Goal: Information Seeking & Learning: Learn about a topic

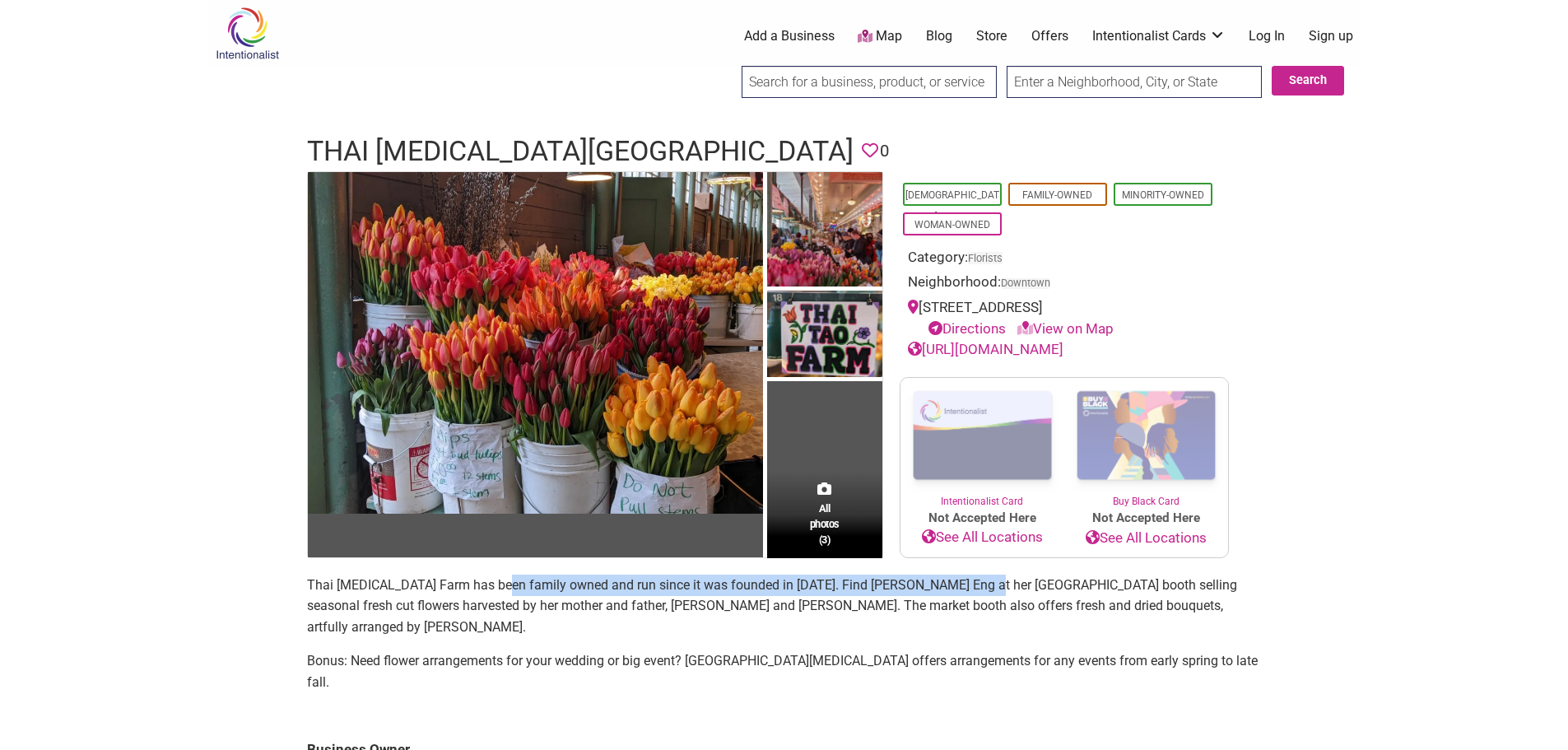
drag, startPoint x: 496, startPoint y: 585, endPoint x: 1000, endPoint y: 592, distance: 504.0
click at [996, 592] on p "Thai [MEDICAL_DATA] Farm has been family owned and run since it was founded in …" at bounding box center [784, 607] width 955 height 64
click at [1197, 650] on p "Bonus: Need flower arrangements for your wedding or big event? [GEOGRAPHIC_DATA…" at bounding box center [784, 671] width 955 height 42
drag, startPoint x: 754, startPoint y: 583, endPoint x: 1151, endPoint y: 595, distance: 397.2
click at [1151, 595] on p "Thai [MEDICAL_DATA] Farm has been family owned and run since it was founded in …" at bounding box center [784, 607] width 955 height 64
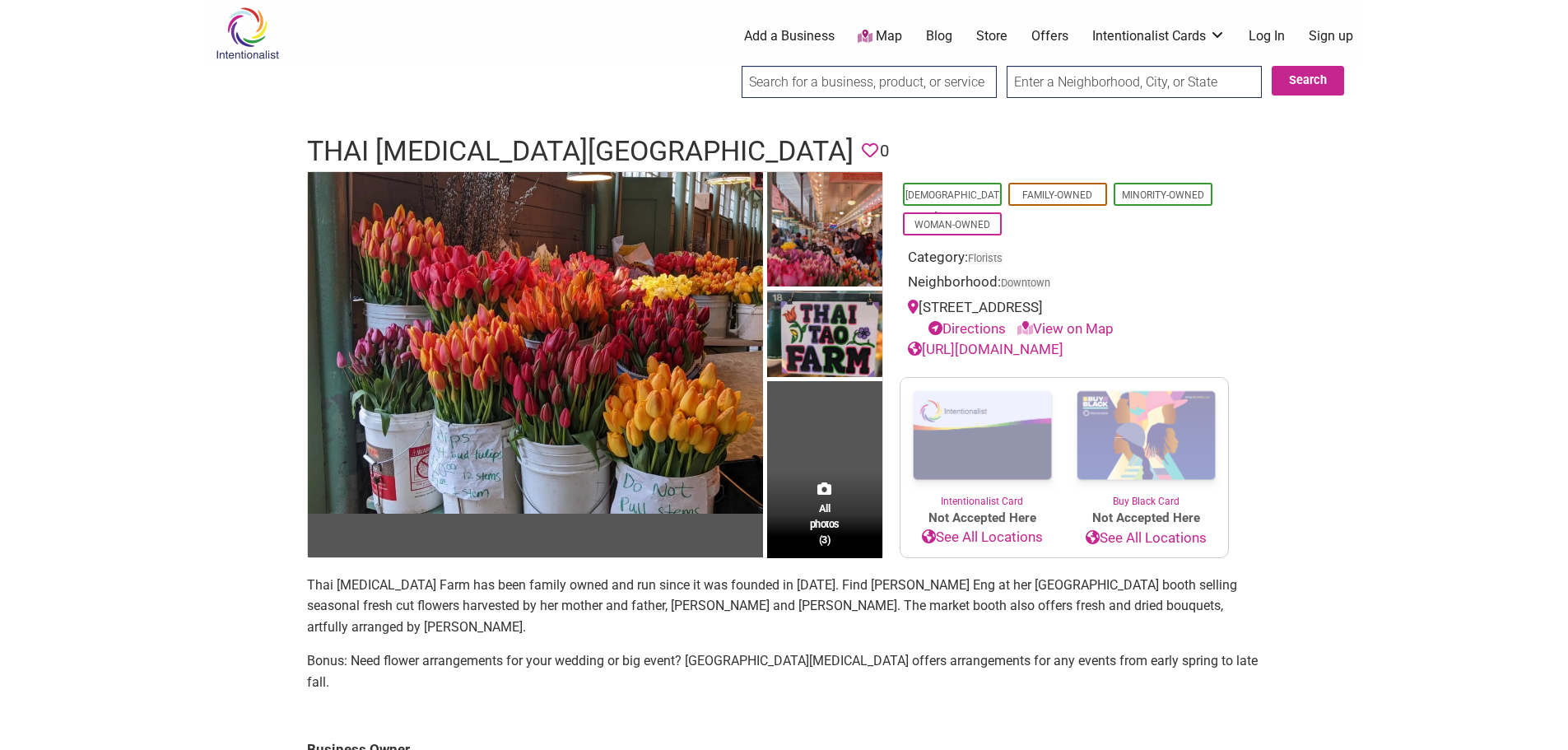
click at [1172, 619] on section "Thai [MEDICAL_DATA] Farm has been family owned and run since it was founded in …" at bounding box center [784, 640] width 955 height 132
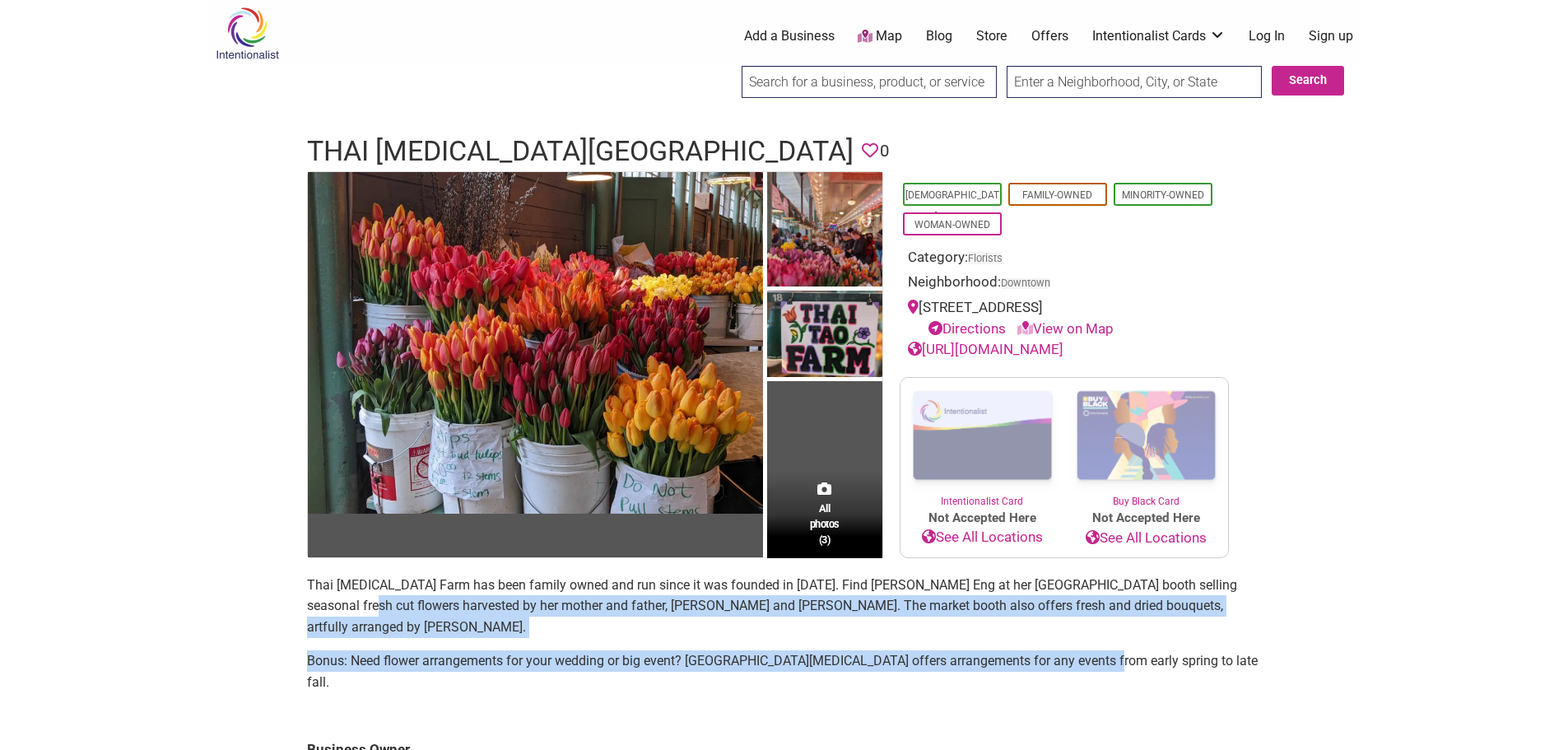
drag, startPoint x: 340, startPoint y: 604, endPoint x: 1010, endPoint y: 630, distance: 670.5
click at [1096, 630] on section "Thai [MEDICAL_DATA] Farm has been family owned and run since it was founded in …" at bounding box center [784, 640] width 955 height 132
click at [794, 659] on section "Thai [MEDICAL_DATA] Farm has been family owned and run since it was founded in …" at bounding box center [784, 640] width 955 height 132
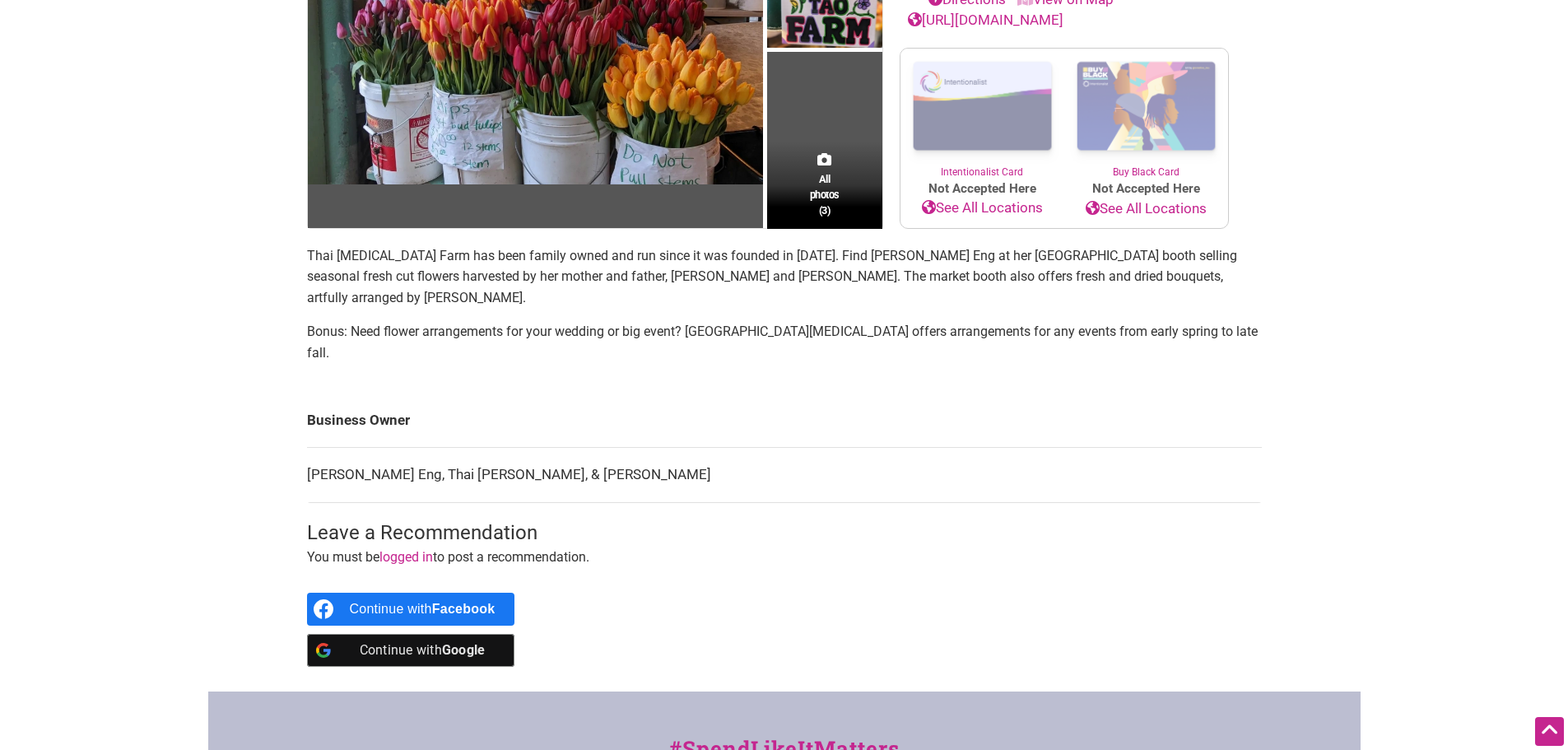
scroll to position [247, 0]
